Goal: Find specific page/section: Find specific page/section

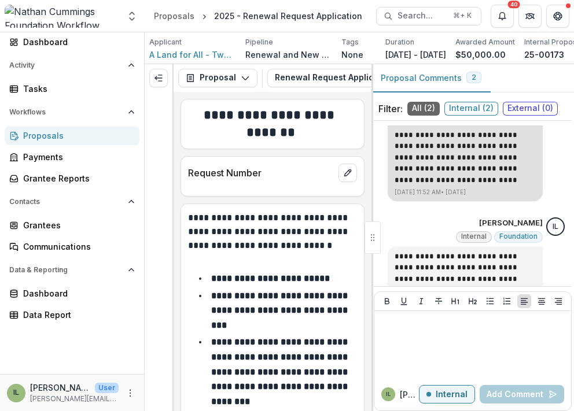
scroll to position [234, 0]
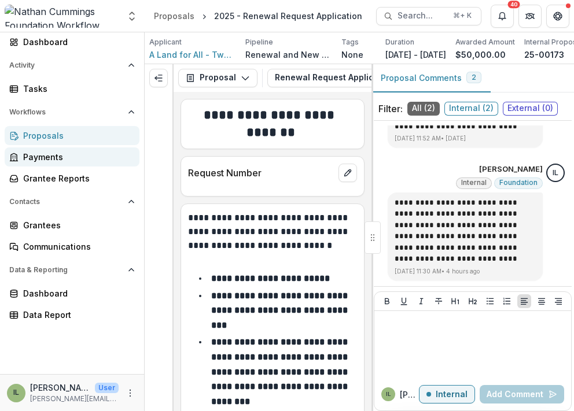
click at [51, 152] on div "Payments" at bounding box center [76, 157] width 107 height 12
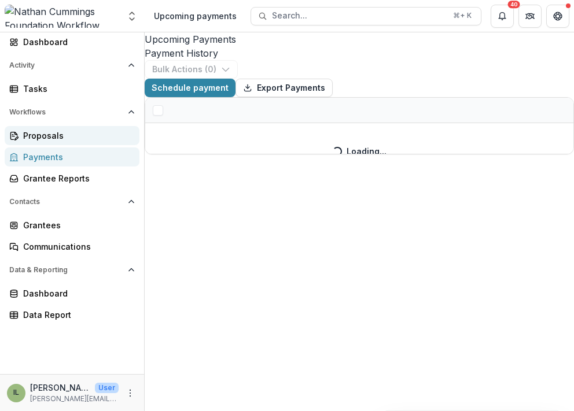
click at [57, 139] on div "Proposals" at bounding box center [76, 136] width 107 height 12
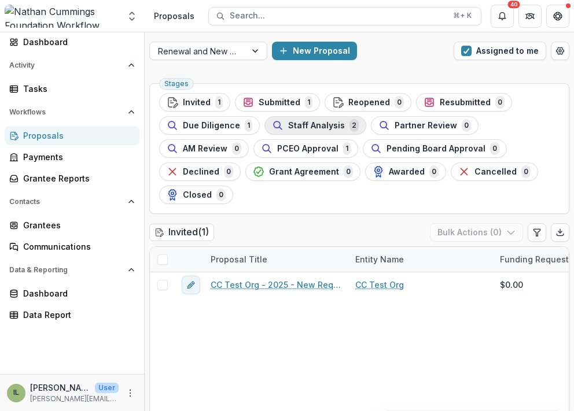
click at [311, 127] on span "Staff Analysis" at bounding box center [316, 126] width 57 height 10
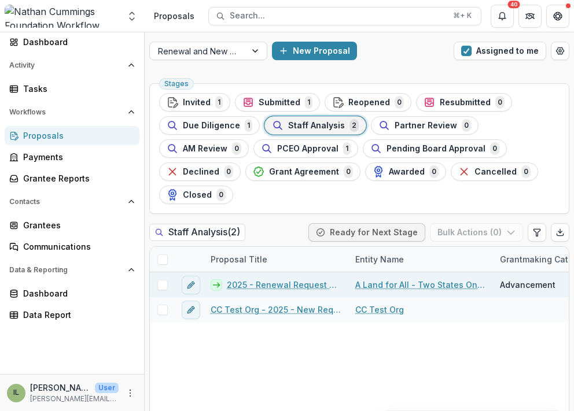
click at [279, 282] on link "2025 - Renewal Request Application" at bounding box center [284, 285] width 115 height 12
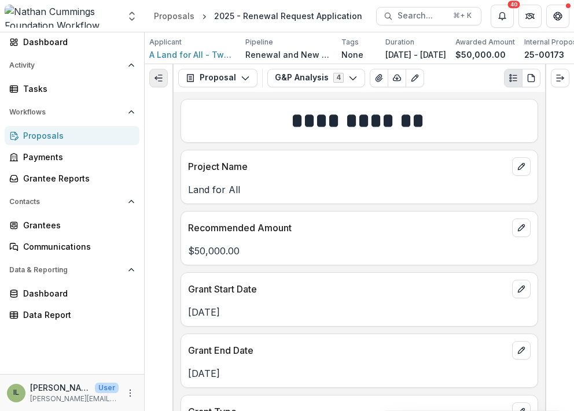
click at [159, 76] on icon "Expand left" at bounding box center [158, 77] width 9 height 9
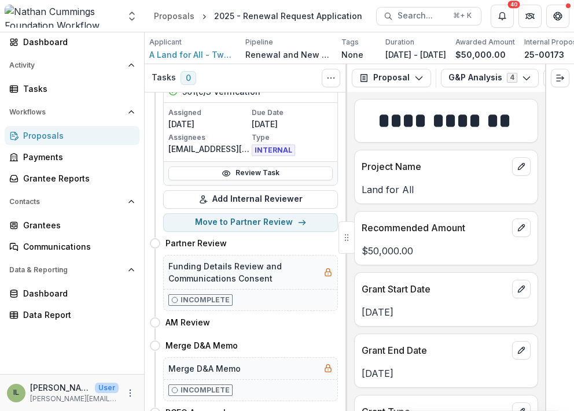
scroll to position [533, 0]
